Goal: Communication & Community: Share content

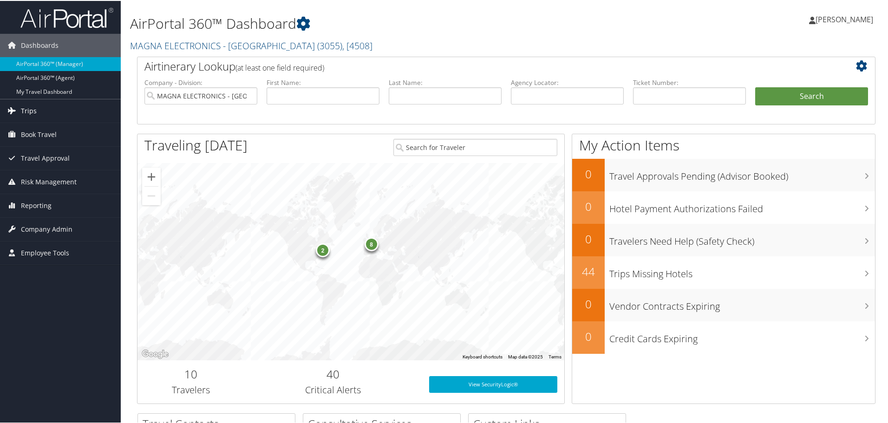
click at [32, 112] on span "Trips" at bounding box center [29, 109] width 16 height 23
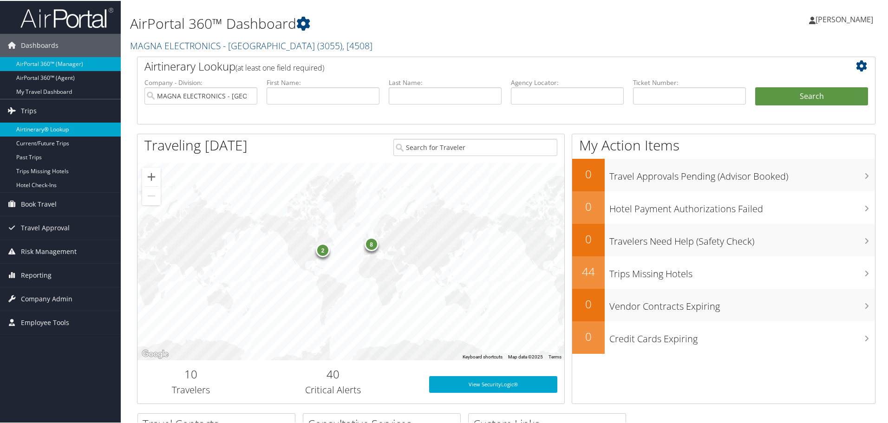
click at [36, 127] on link "Airtinerary® Lookup" at bounding box center [60, 129] width 121 height 14
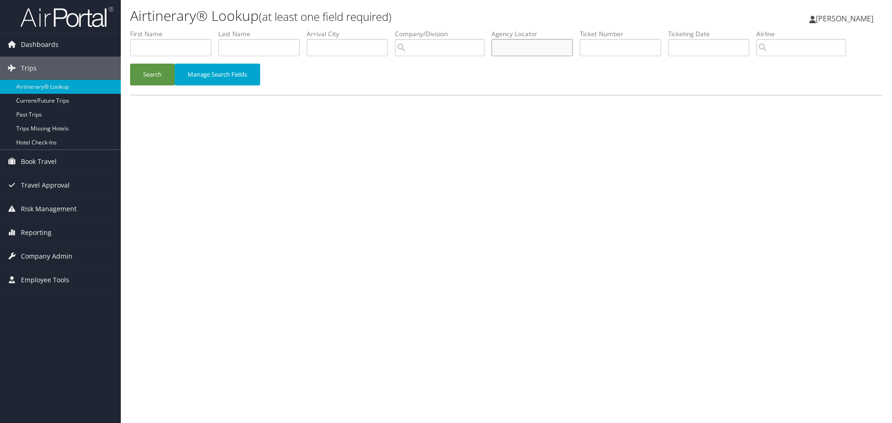
click at [513, 49] on input "text" at bounding box center [531, 47] width 81 height 17
type input "dm6981"
click at [149, 80] on button "Search" at bounding box center [152, 75] width 45 height 22
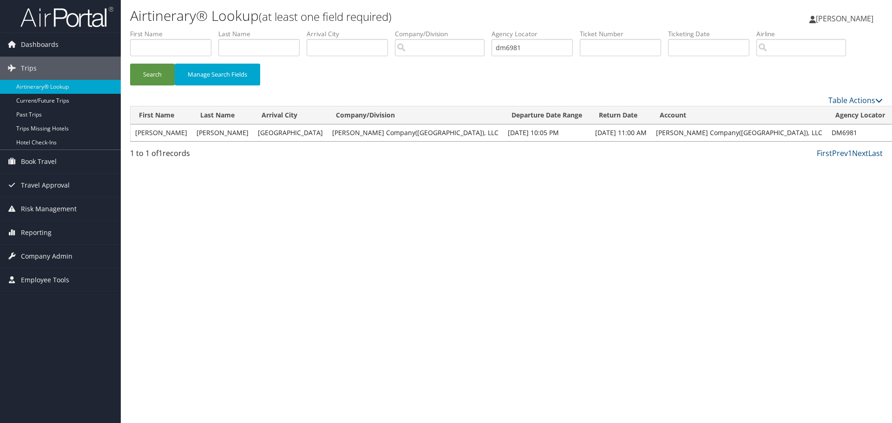
click at [891, 131] on link "View" at bounding box center [905, 132] width 14 height 9
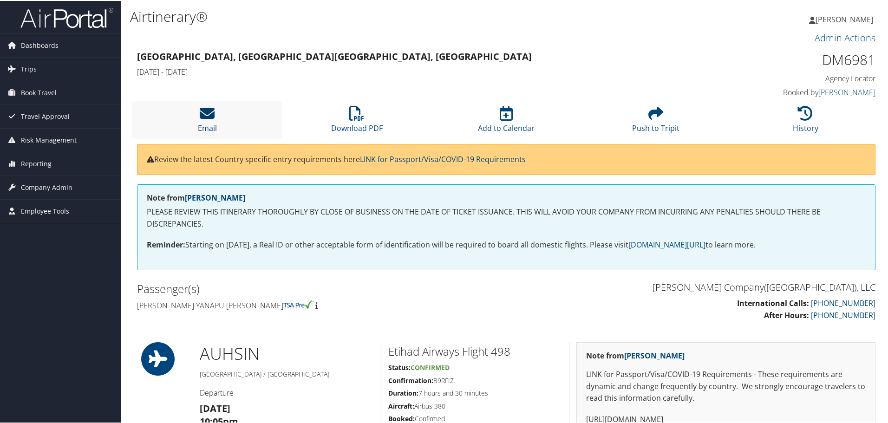
click at [209, 114] on icon at bounding box center [207, 112] width 15 height 15
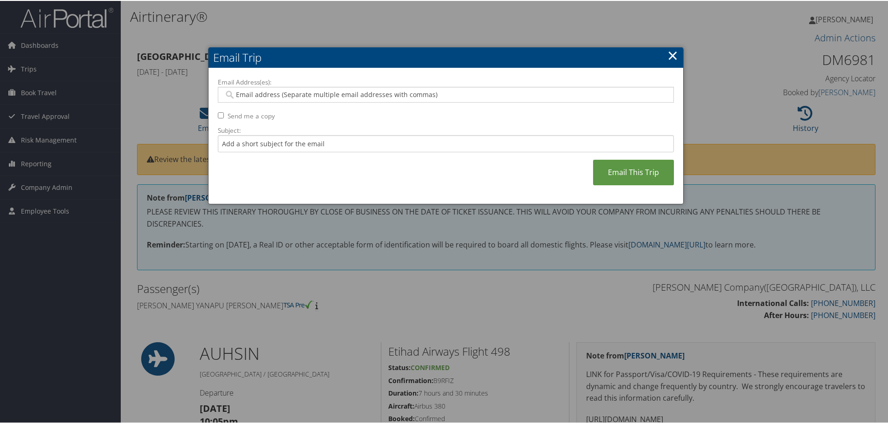
click at [253, 94] on input "Email Address(es):" at bounding box center [446, 93] width 444 height 9
type input "jclark@moto"
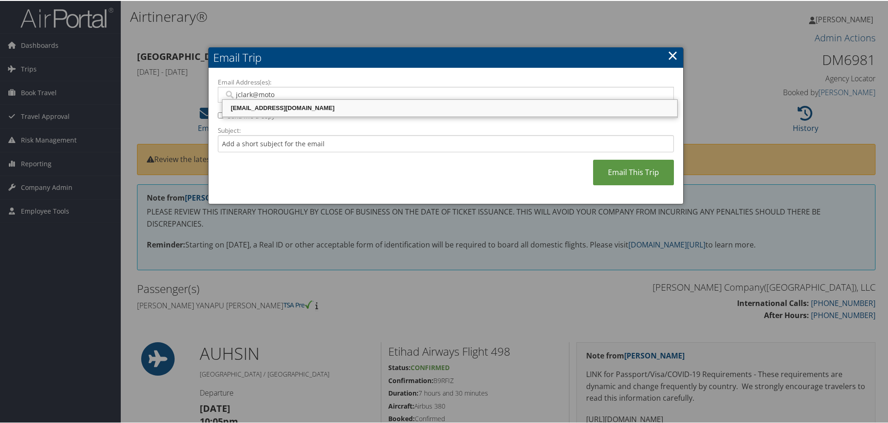
click at [302, 110] on div "[EMAIL_ADDRESS][DOMAIN_NAME]" at bounding box center [450, 107] width 452 height 9
type input "[EMAIL_ADDRESS][DOMAIN_NAME]"
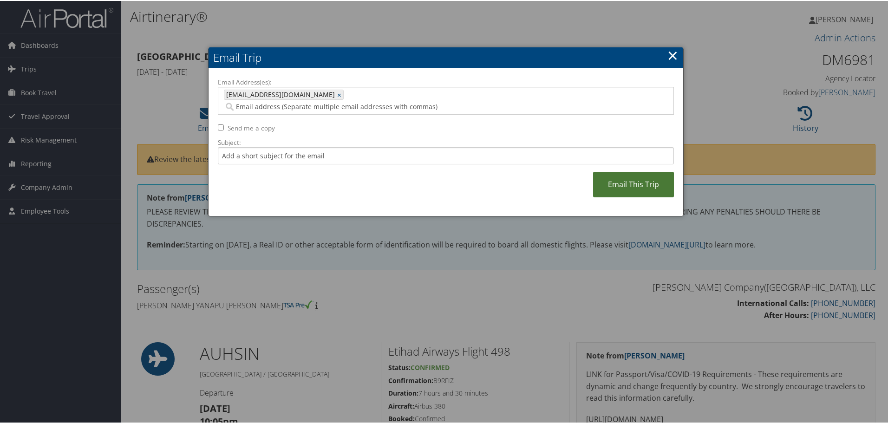
click at [667, 171] on link "Email This Trip" at bounding box center [633, 184] width 81 height 26
